Goal: Navigation & Orientation: Find specific page/section

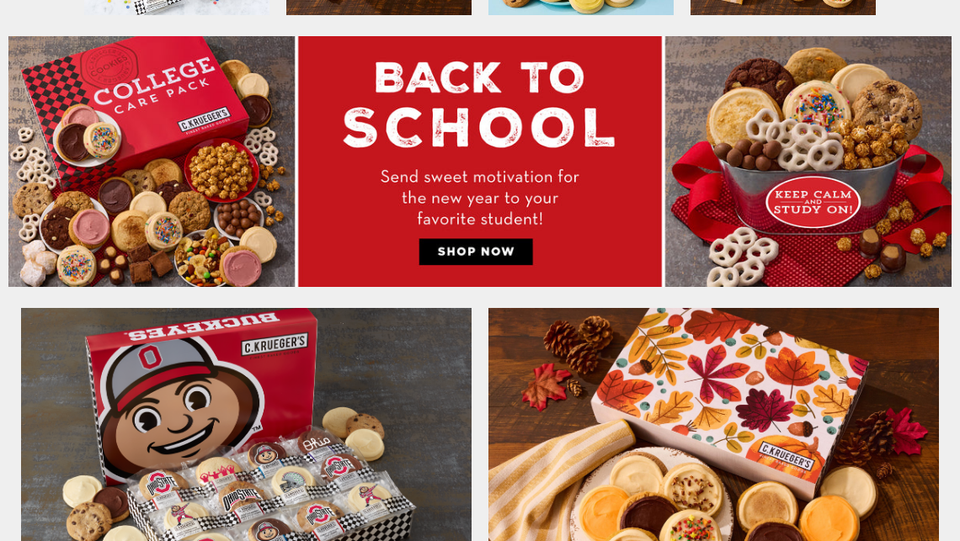
scroll to position [720, 0]
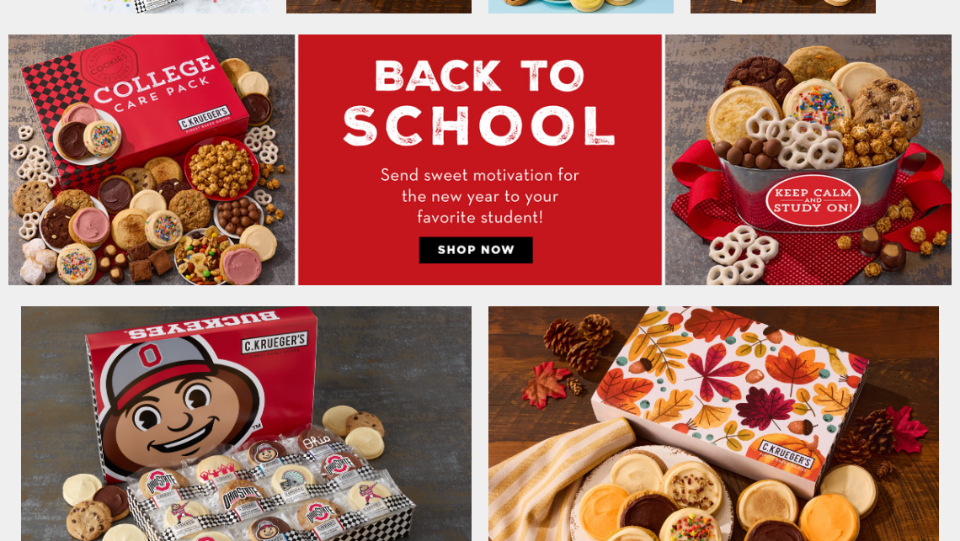
click at [800, 199] on img at bounding box center [479, 161] width 943 height 252
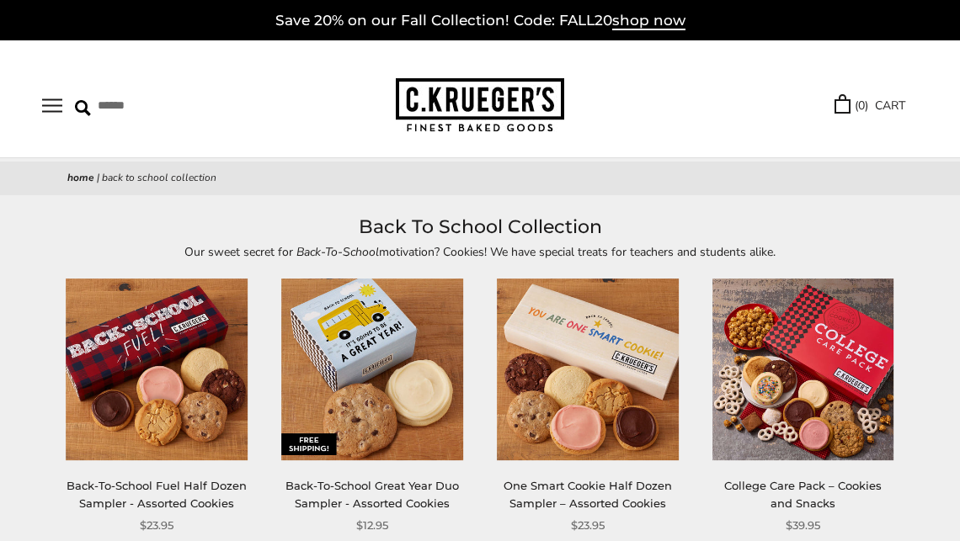
click at [481, 100] on img at bounding box center [480, 105] width 168 height 55
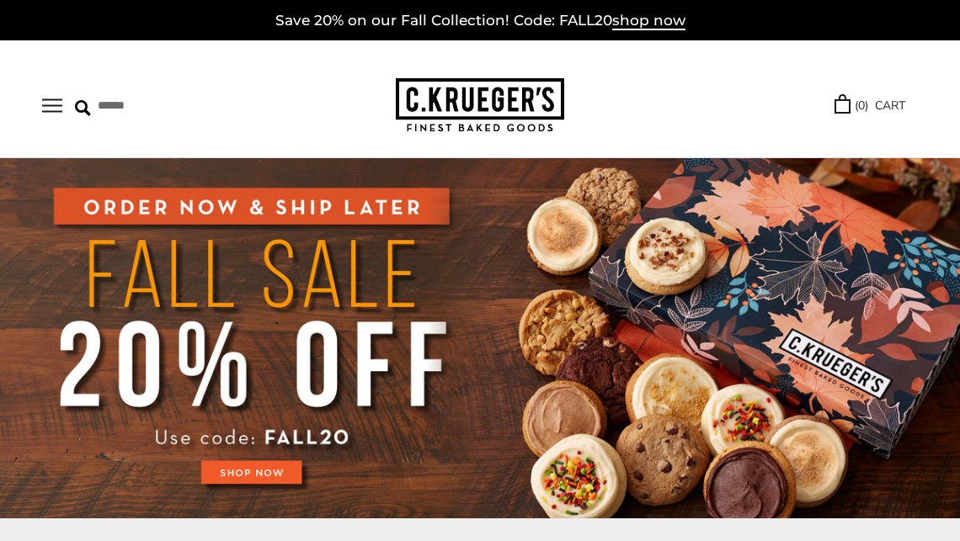
click at [56, 104] on button "Open navigation" at bounding box center [52, 106] width 20 height 14
